Goal: Transaction & Acquisition: Purchase product/service

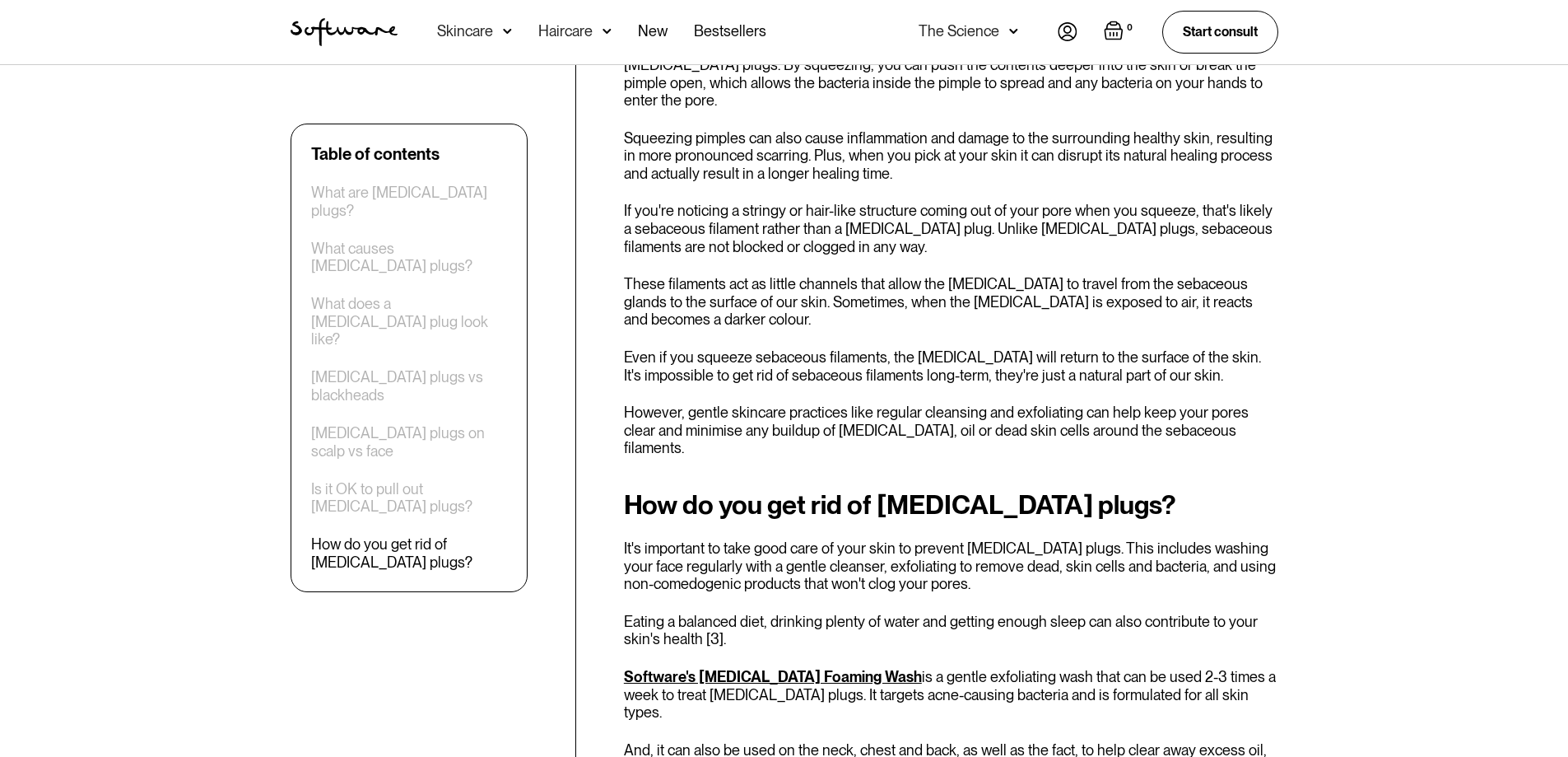
scroll to position [2926, 0]
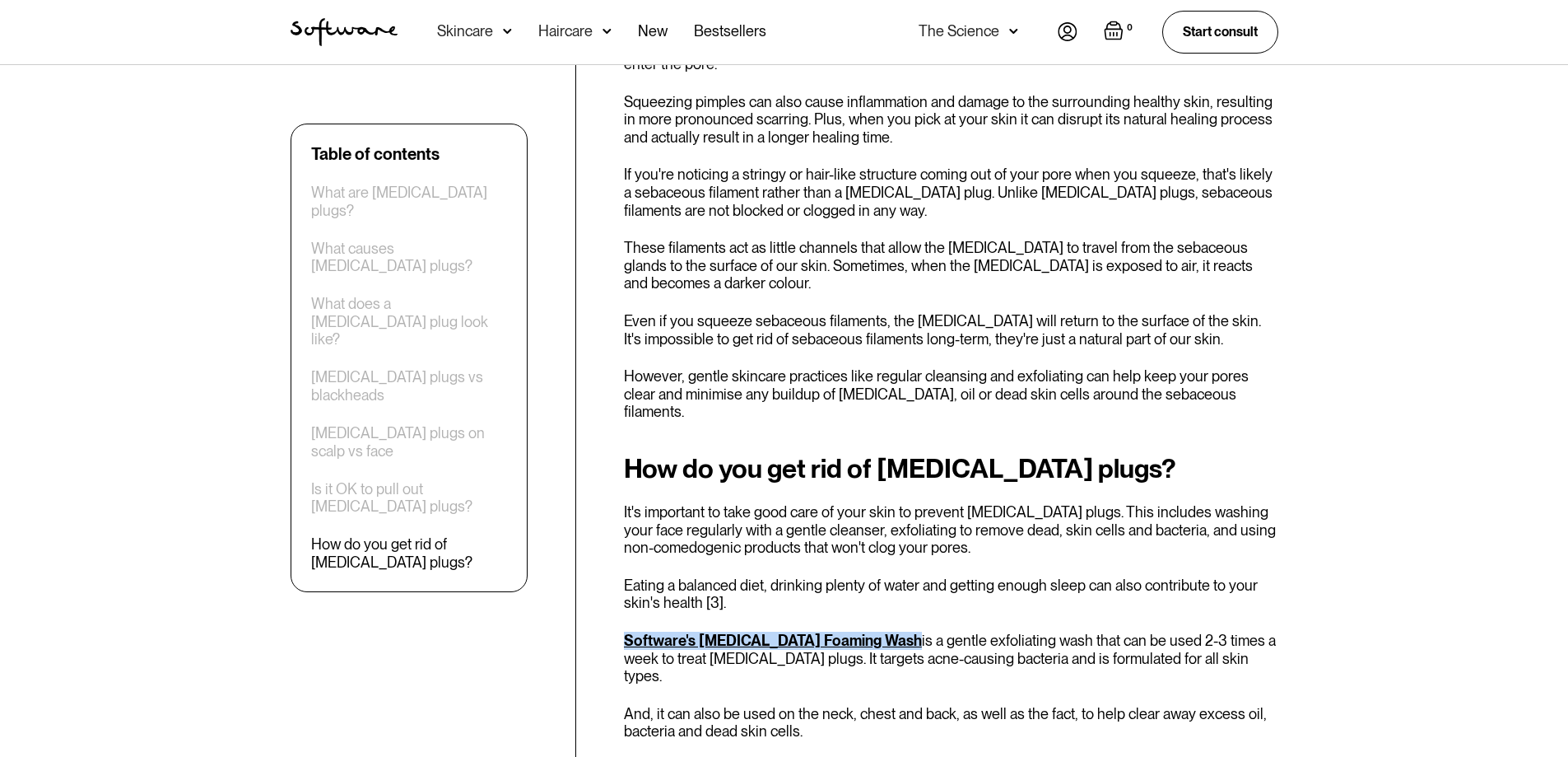
drag, startPoint x: 619, startPoint y: 379, endPoint x: 887, endPoint y: 383, distance: 268.0
copy link "Software's [MEDICAL_DATA] Foaming Wash"
click at [773, 631] on link "Software's [MEDICAL_DATA] Foaming Wash" at bounding box center [773, 639] width 298 height 17
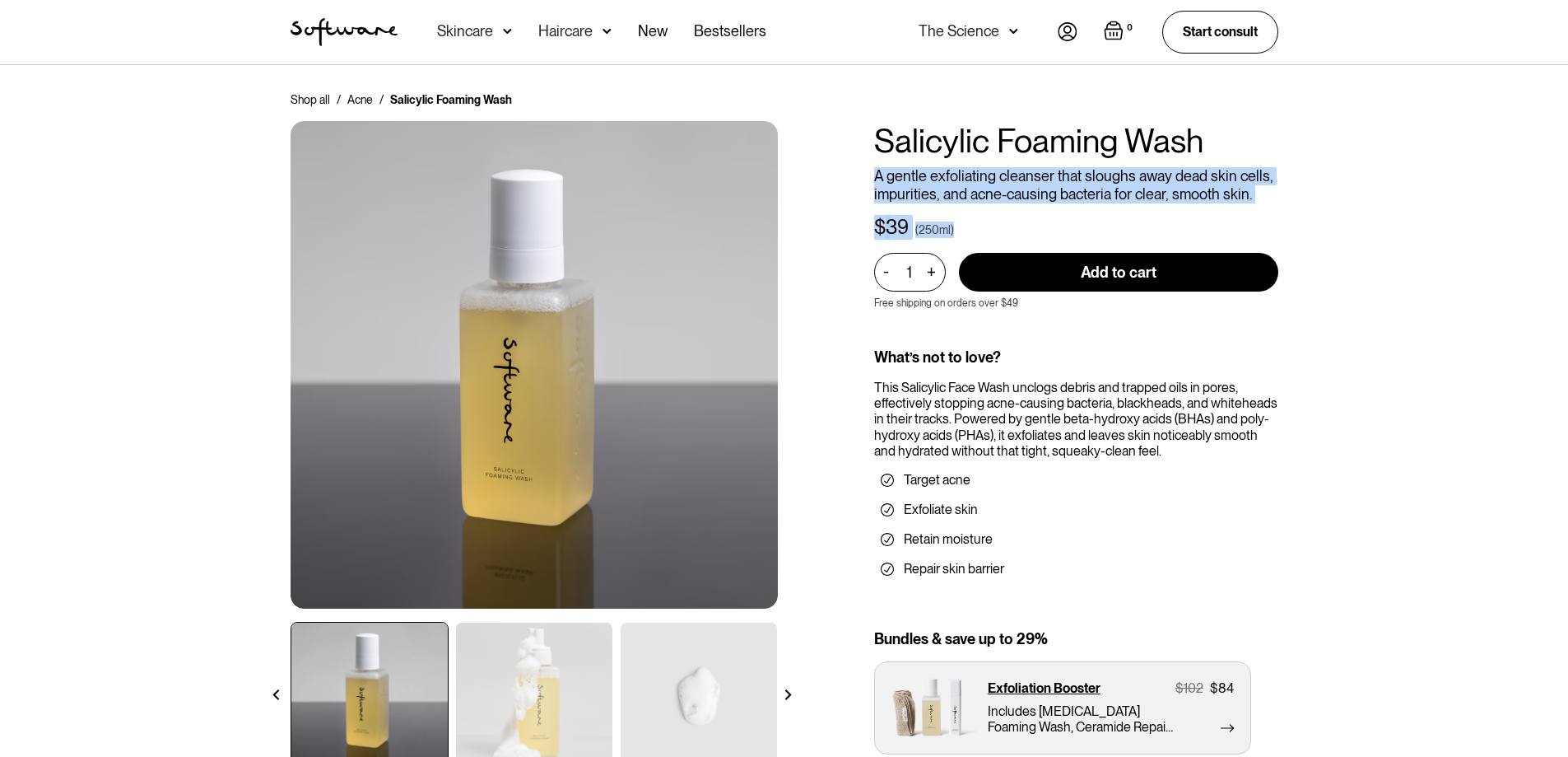
drag, startPoint x: 1106, startPoint y: 208, endPoint x: 1358, endPoint y: 111, distance: 270.0
click at [1340, 121] on div "Shop all / Acne / Salicylic Foaming Wash Salicylic Foaming Wash A gentle exfoli…" at bounding box center [784, 496] width 1568 height 862
